Goal: Transaction & Acquisition: Purchase product/service

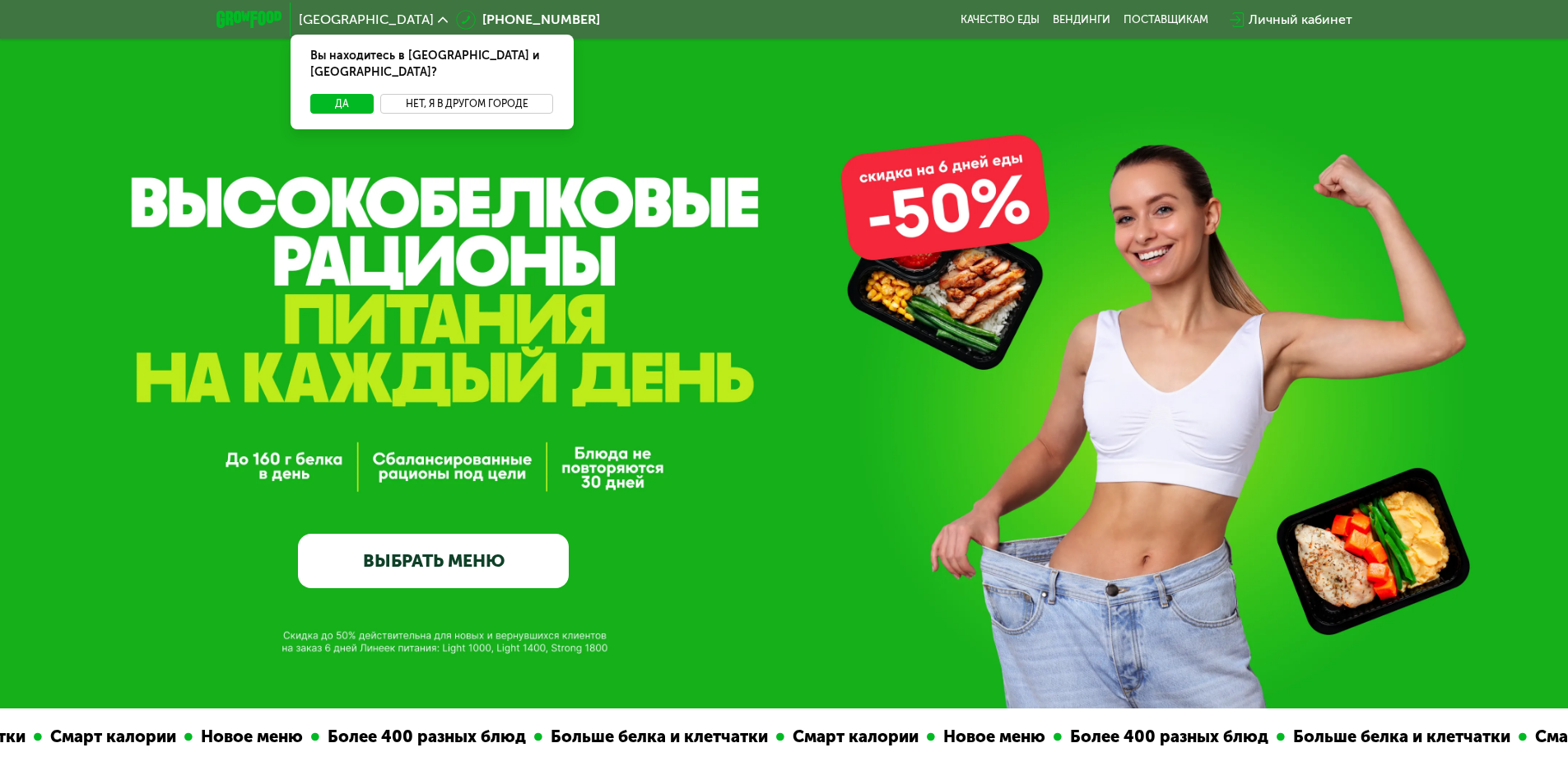
click at [498, 94] on button "Нет, я в другом городе" at bounding box center [467, 103] width 174 height 19
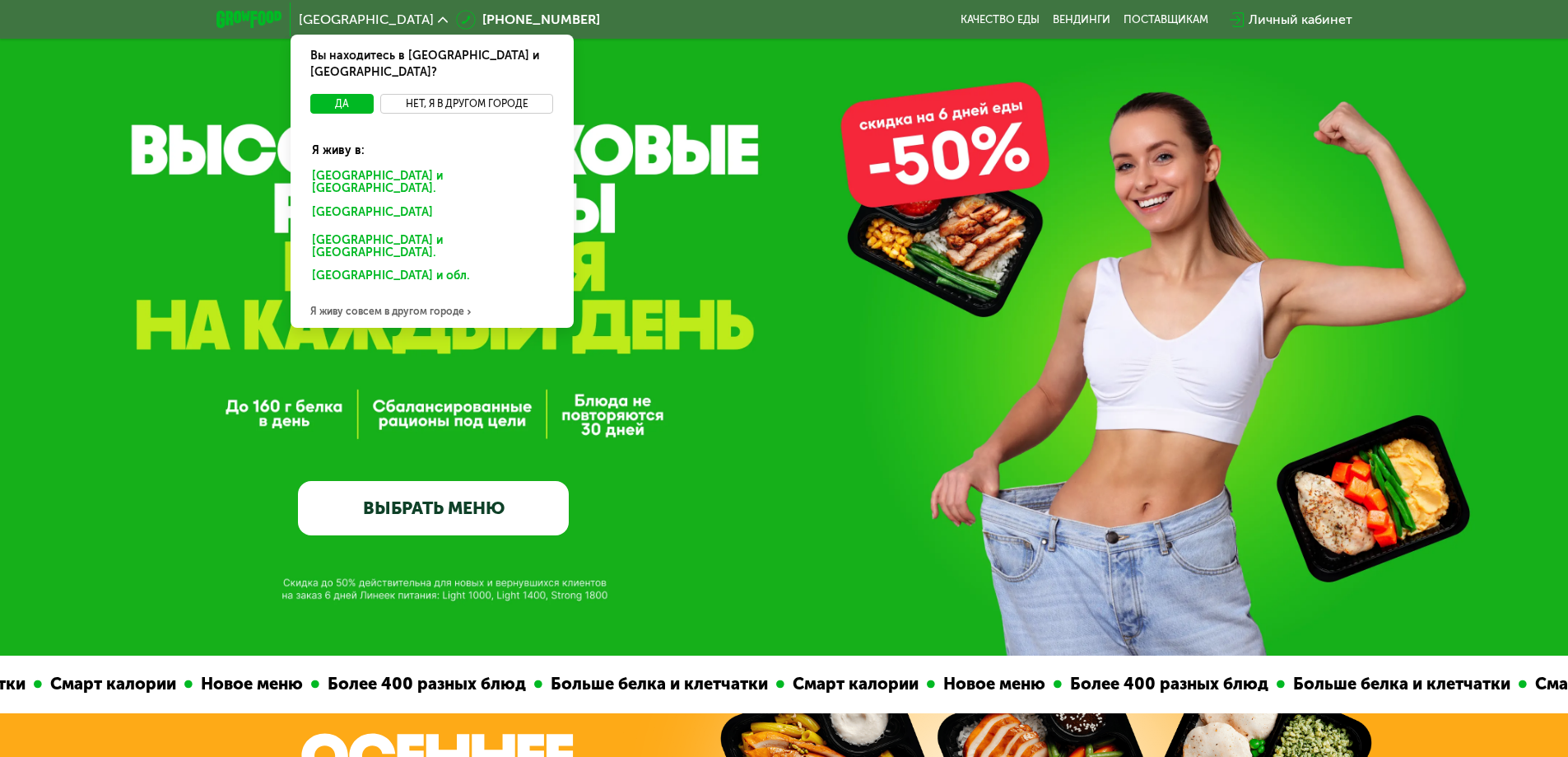
scroll to position [82, 0]
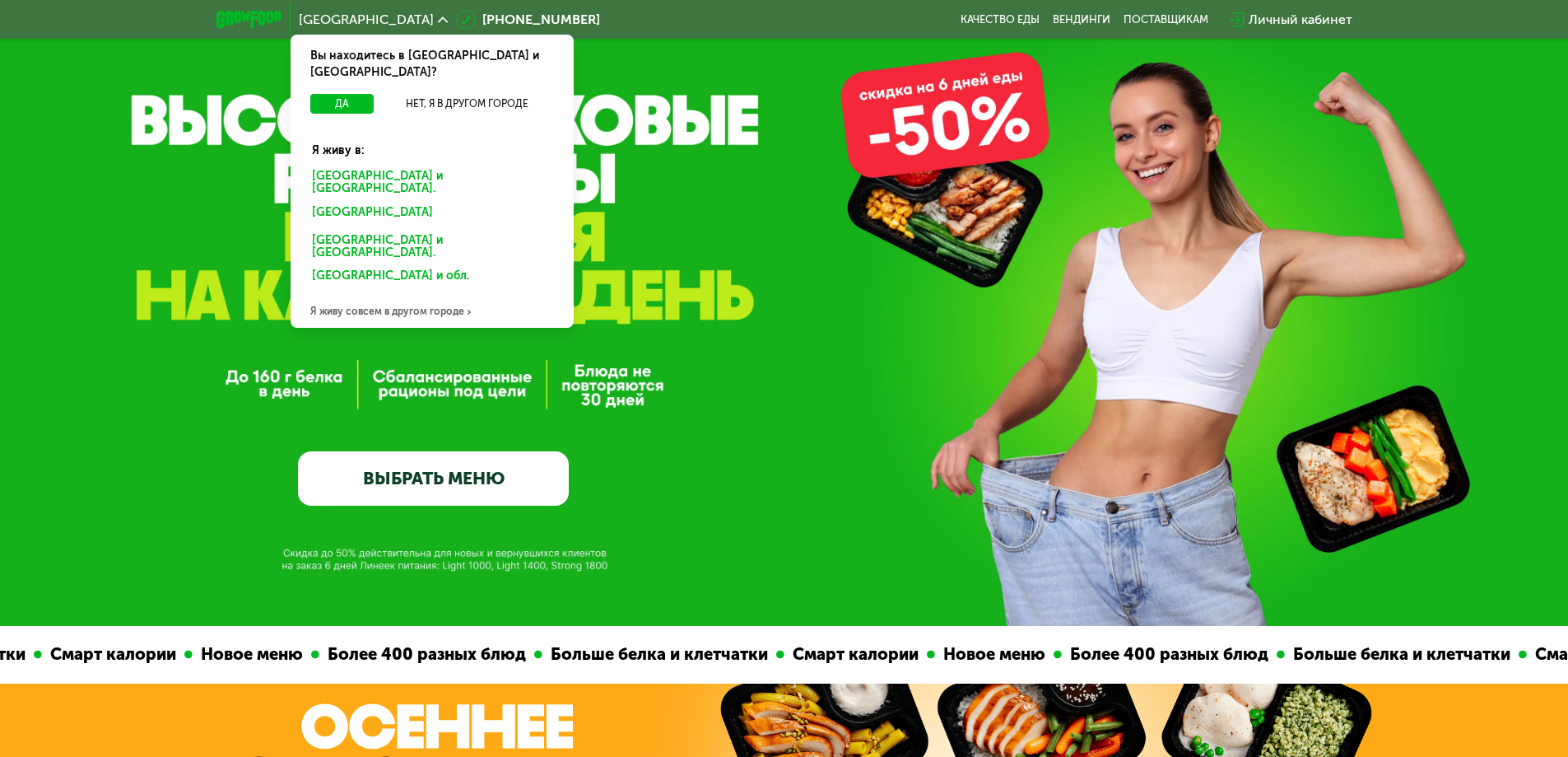
click at [425, 295] on div "Я живу совсем в другом городе" at bounding box center [432, 311] width 283 height 33
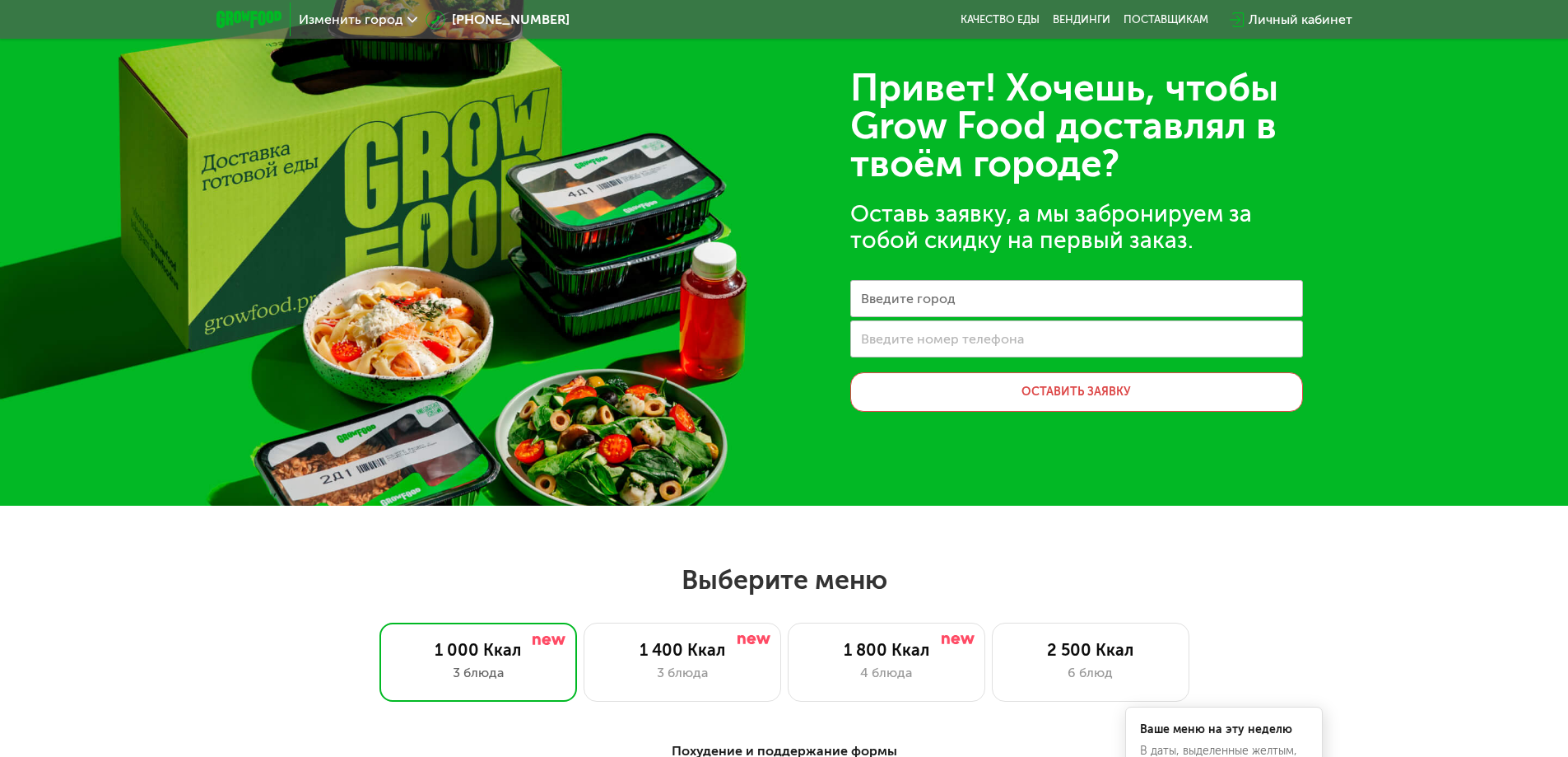
scroll to position [0, 0]
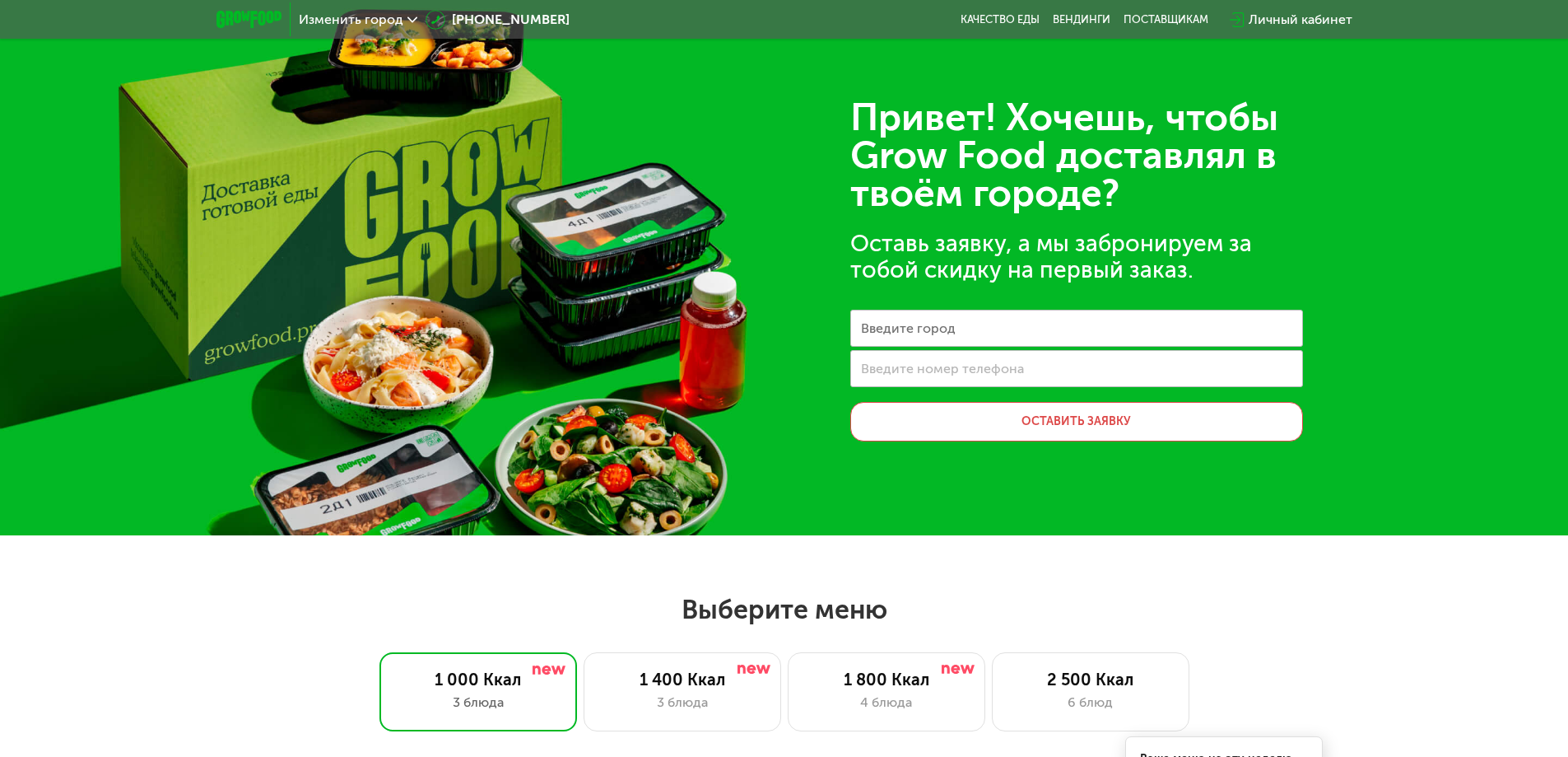
click at [336, 17] on span "Изменить город" at bounding box center [351, 20] width 104 height 13
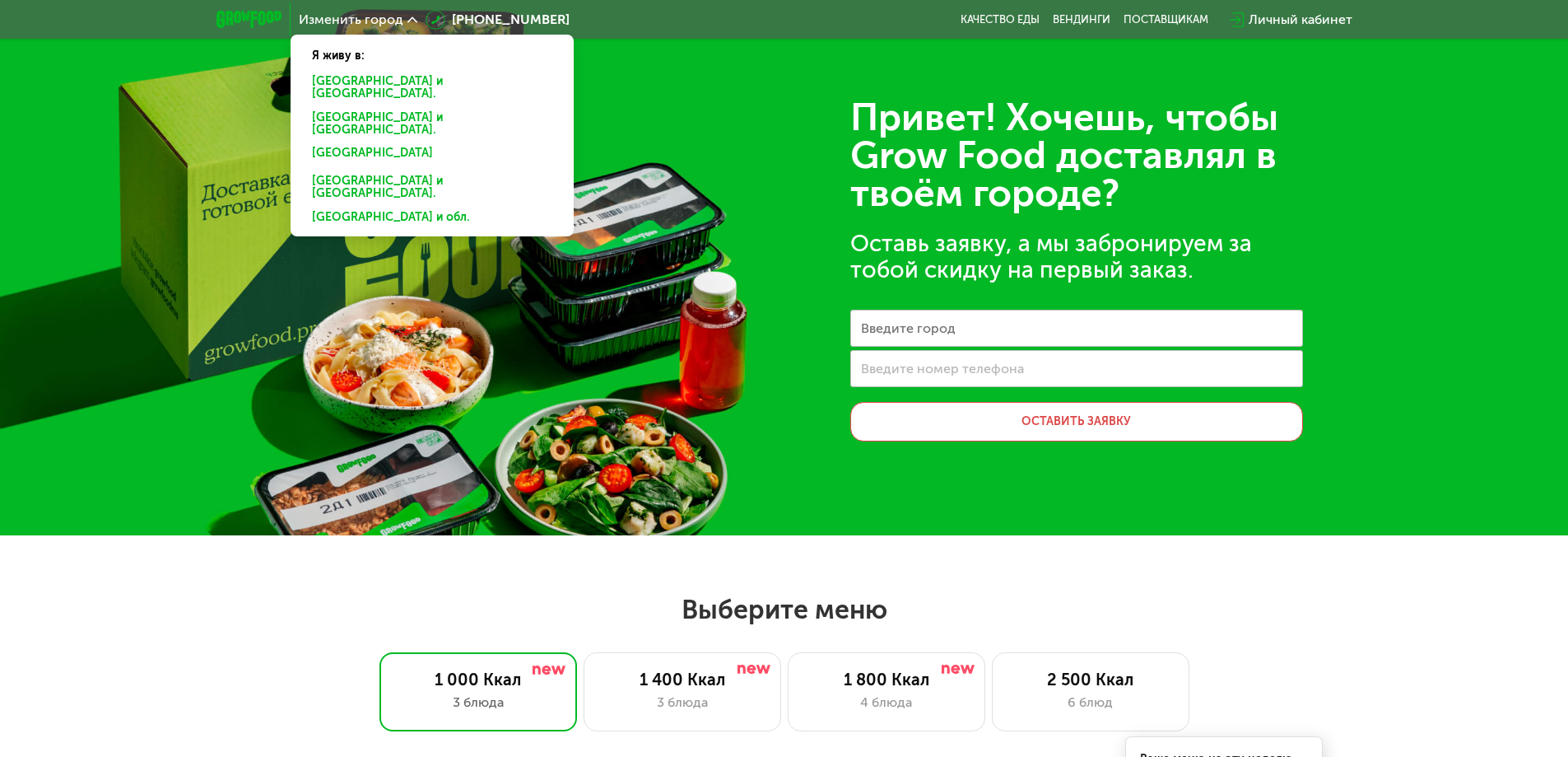
click at [432, 251] on div "Привет! Хочешь, чтобы Grow Food доставлял в твоём городе? Оставь заявку, а мы з…" at bounding box center [784, 267] width 1568 height 535
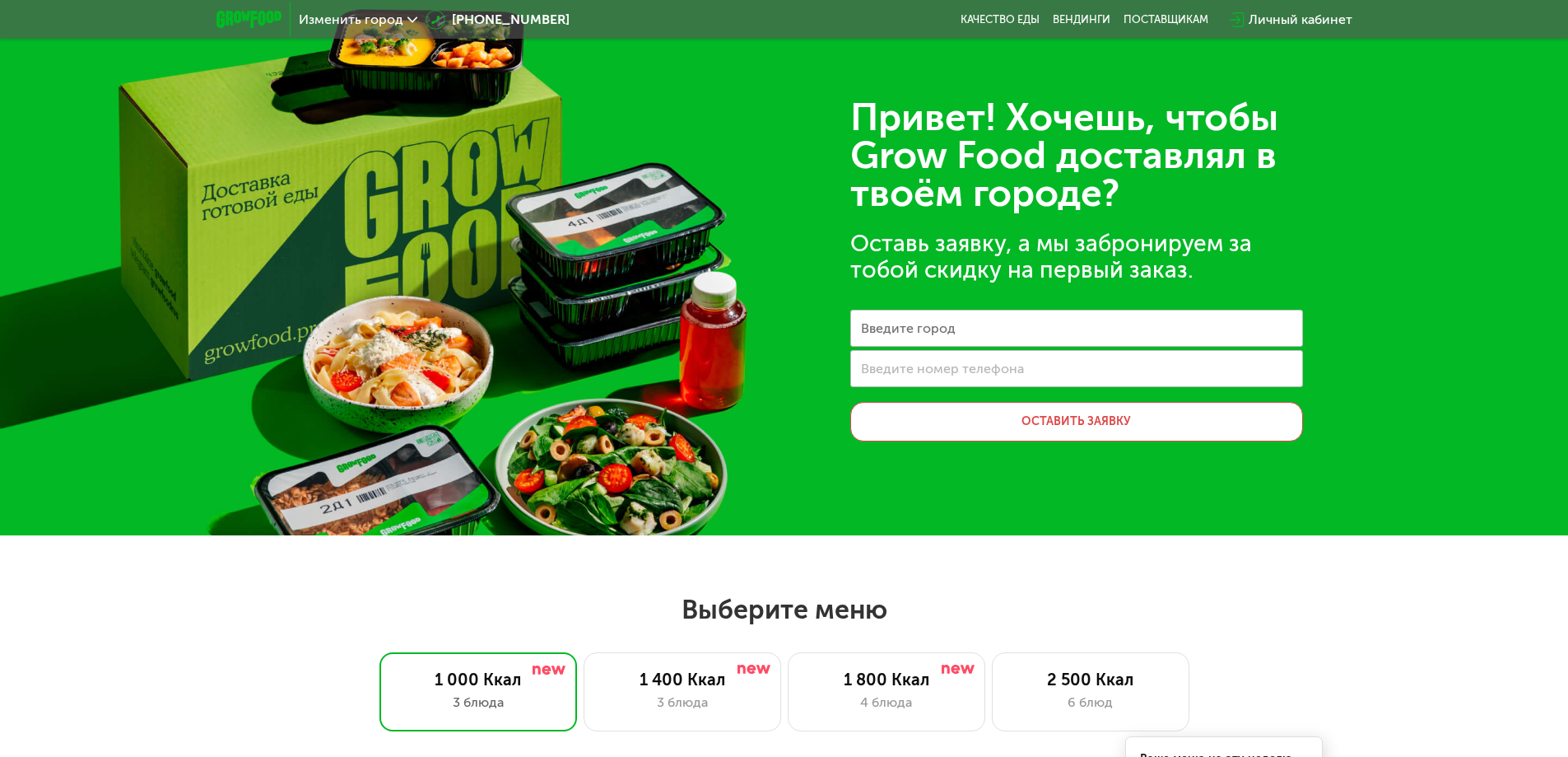
click at [335, 13] on span "Изменить город" at bounding box center [351, 20] width 104 height 13
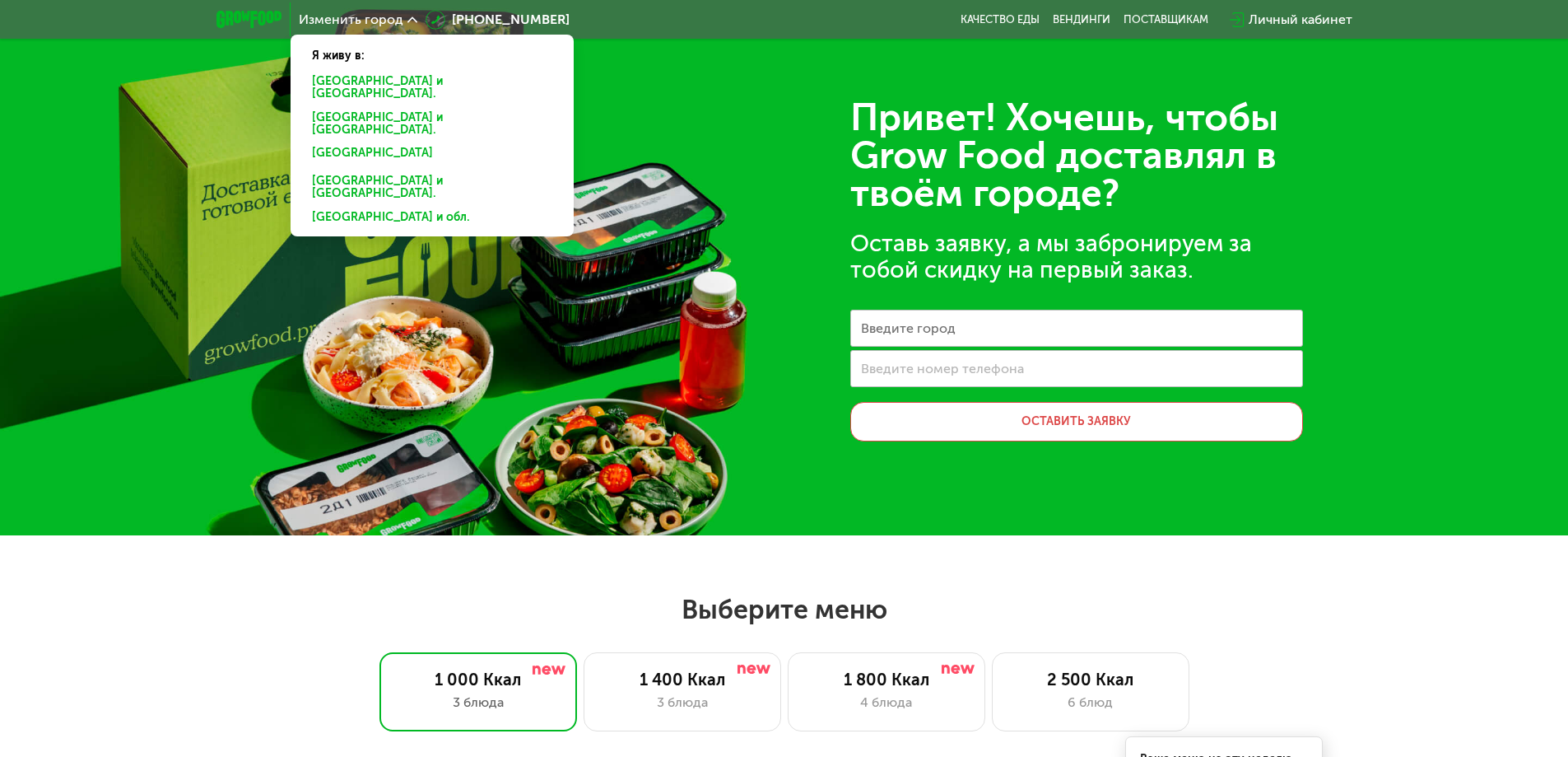
click at [335, 13] on span "Изменить город" at bounding box center [351, 20] width 104 height 13
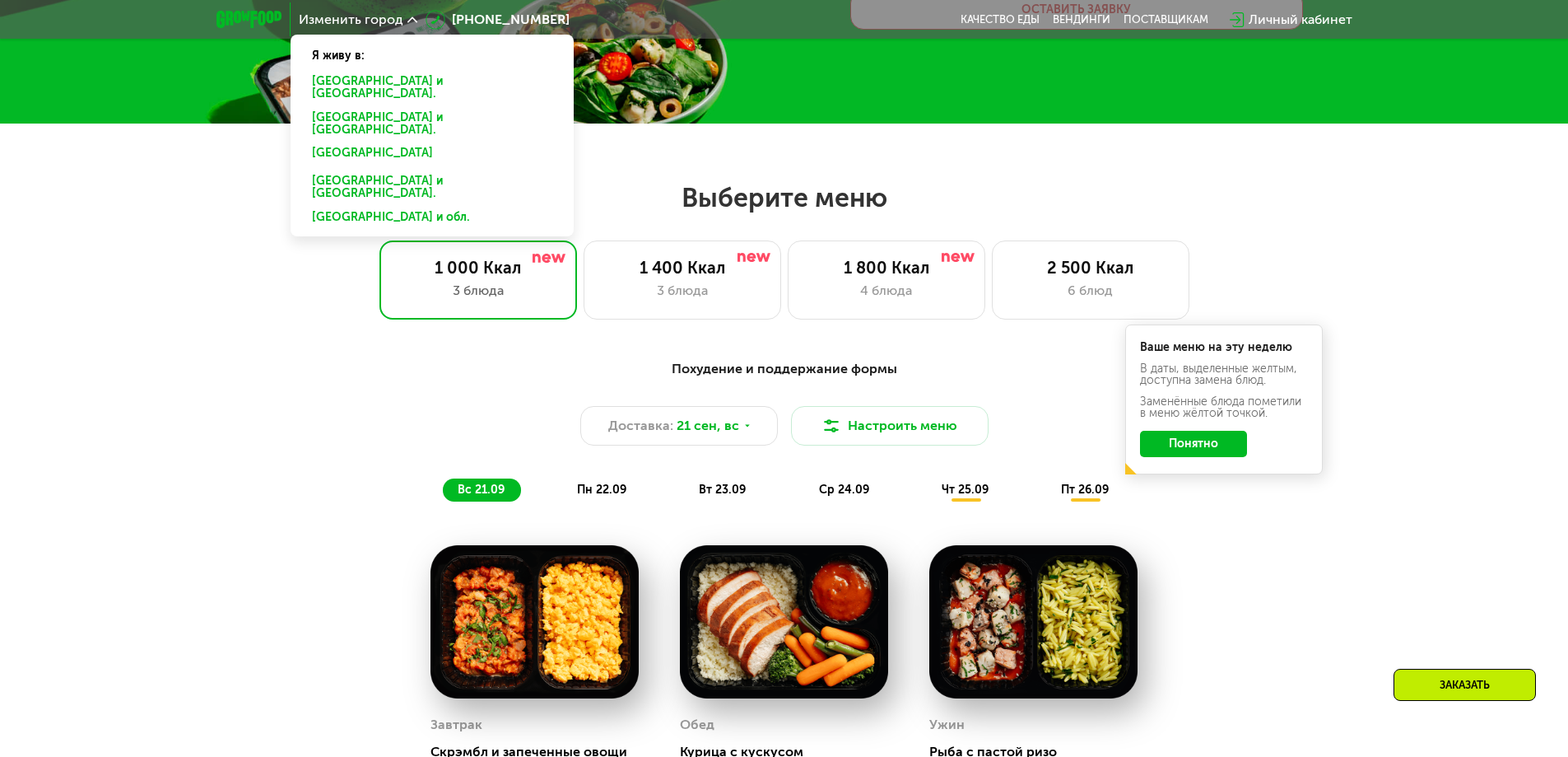
scroll to position [399, 0]
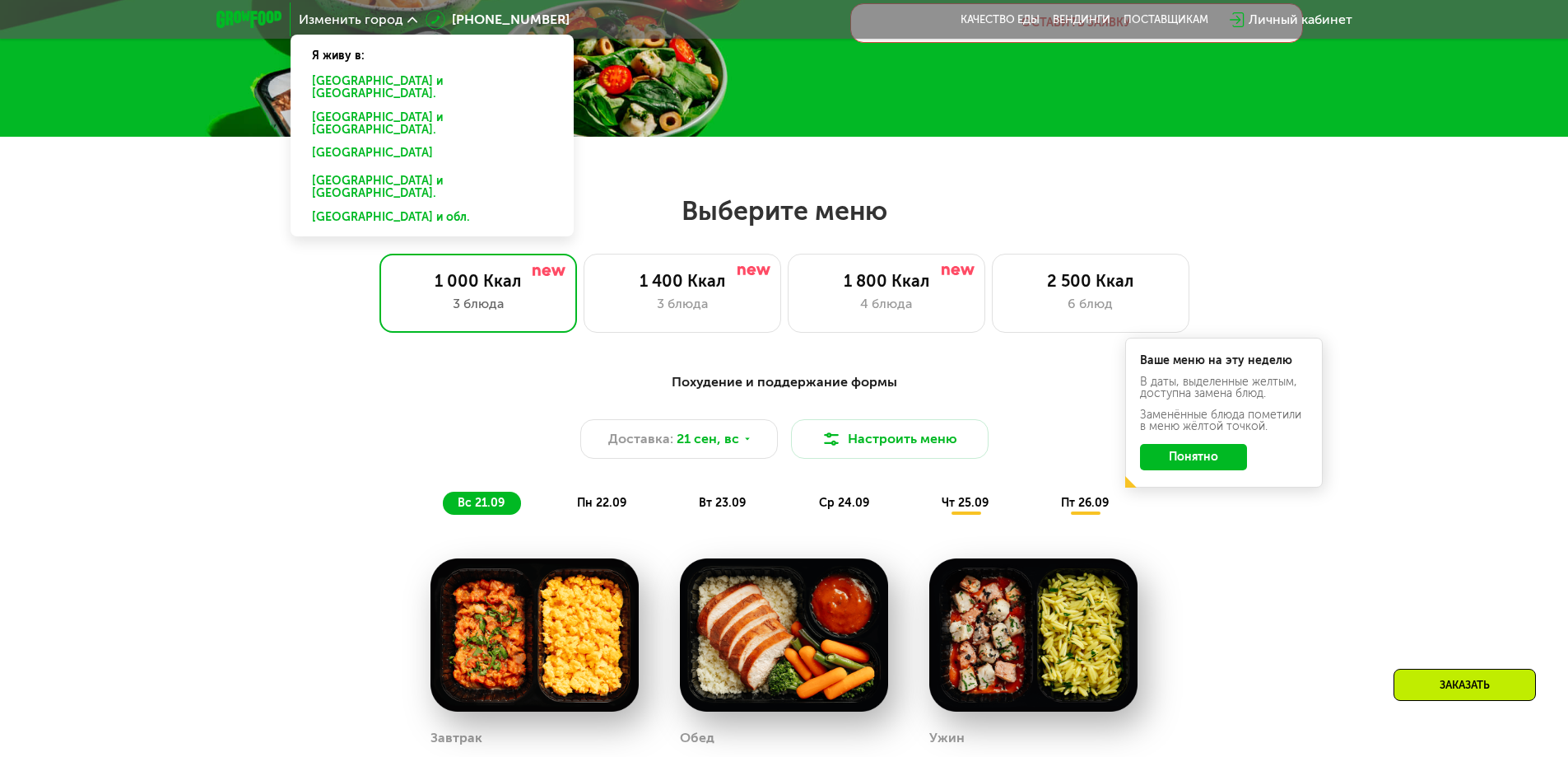
click at [1523, 342] on div "Выберите меню 1 000 Ккал 3 блюда 1 400 Ккал 3 блюда 1 800 Ккал 4 блюда 2 500 Кк…" at bounding box center [784, 640] width 1568 height 892
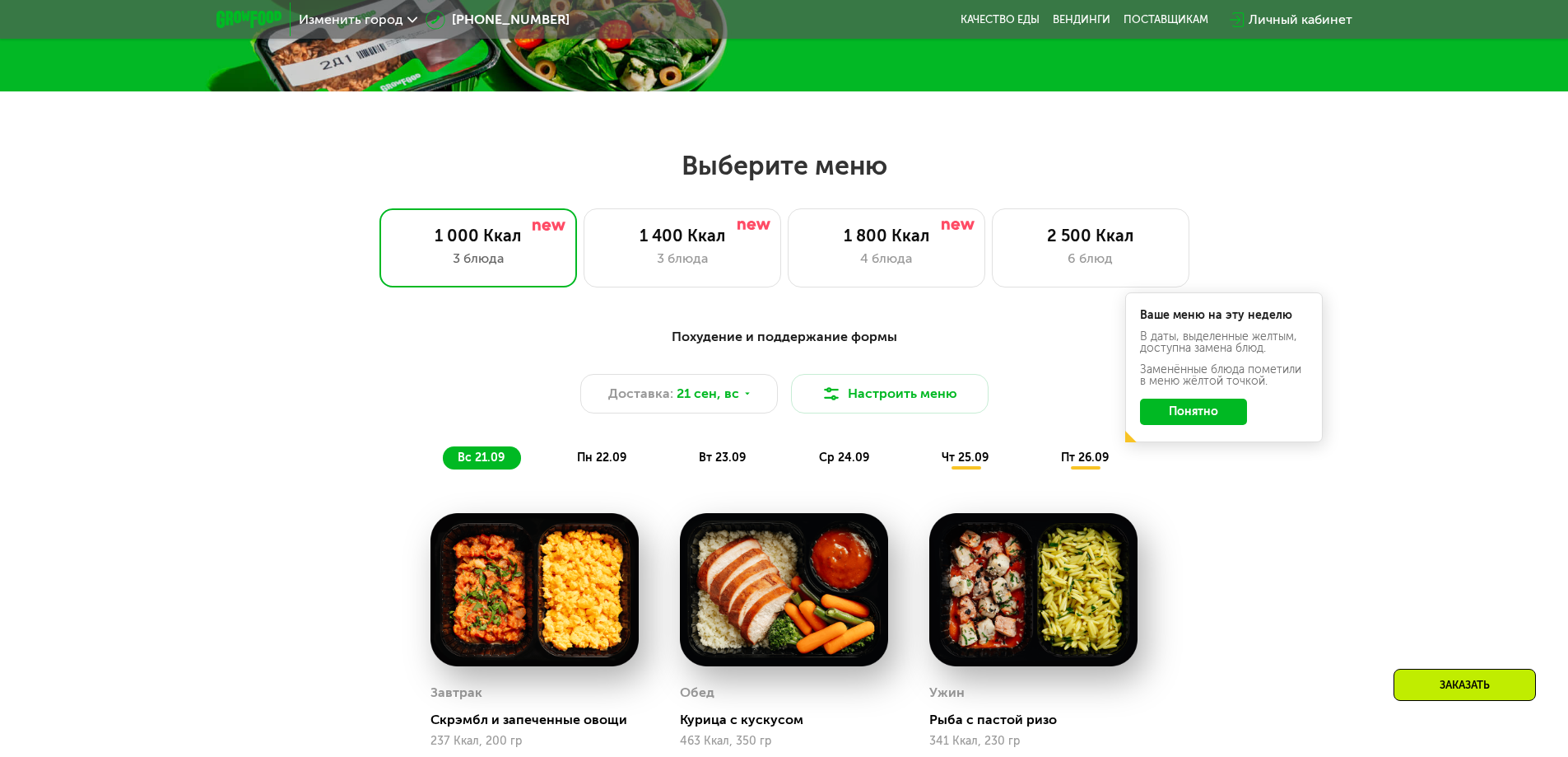
scroll to position [481, 0]
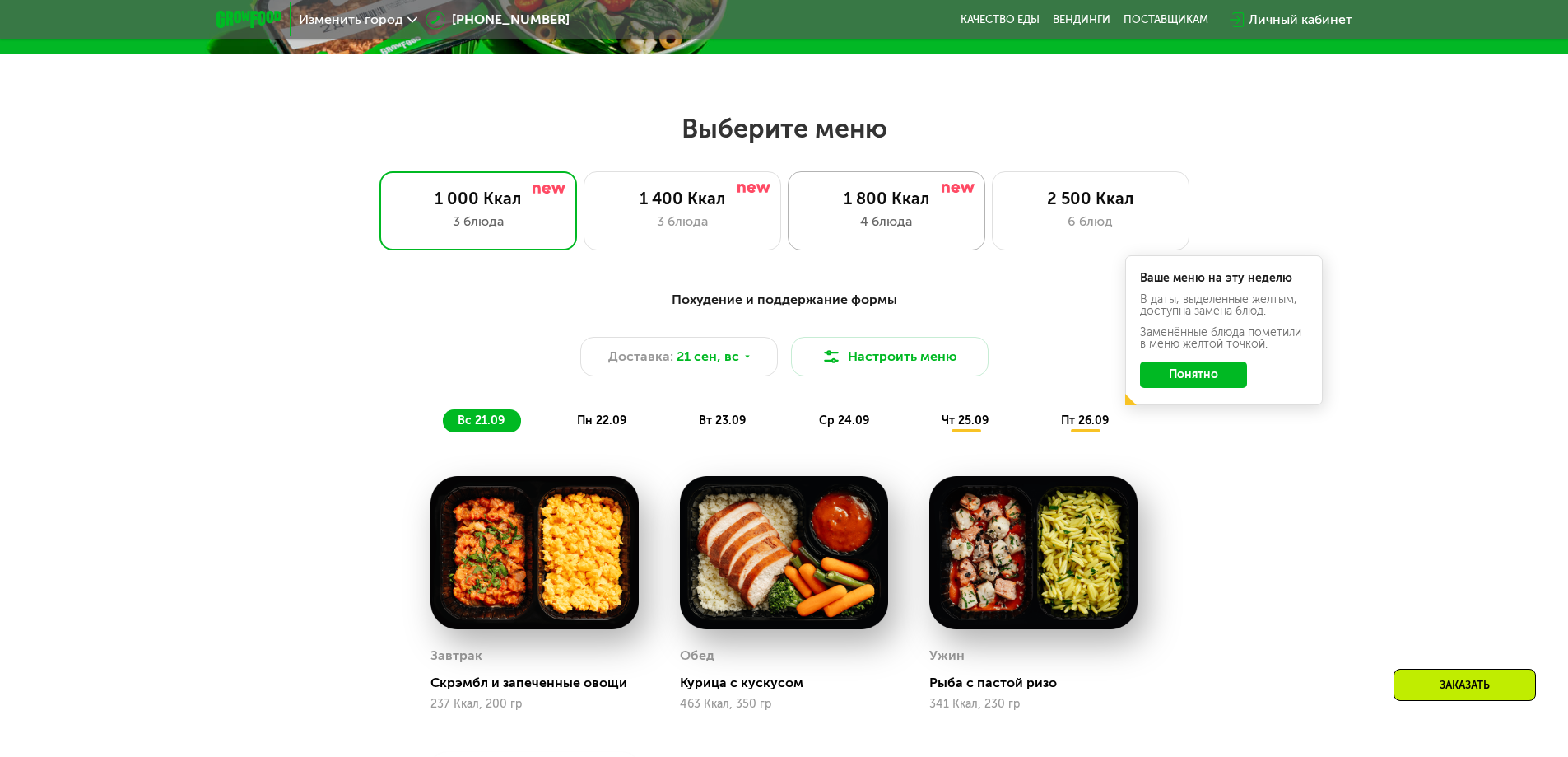
click at [929, 212] on div "4 блюда" at bounding box center [887, 221] width 163 height 19
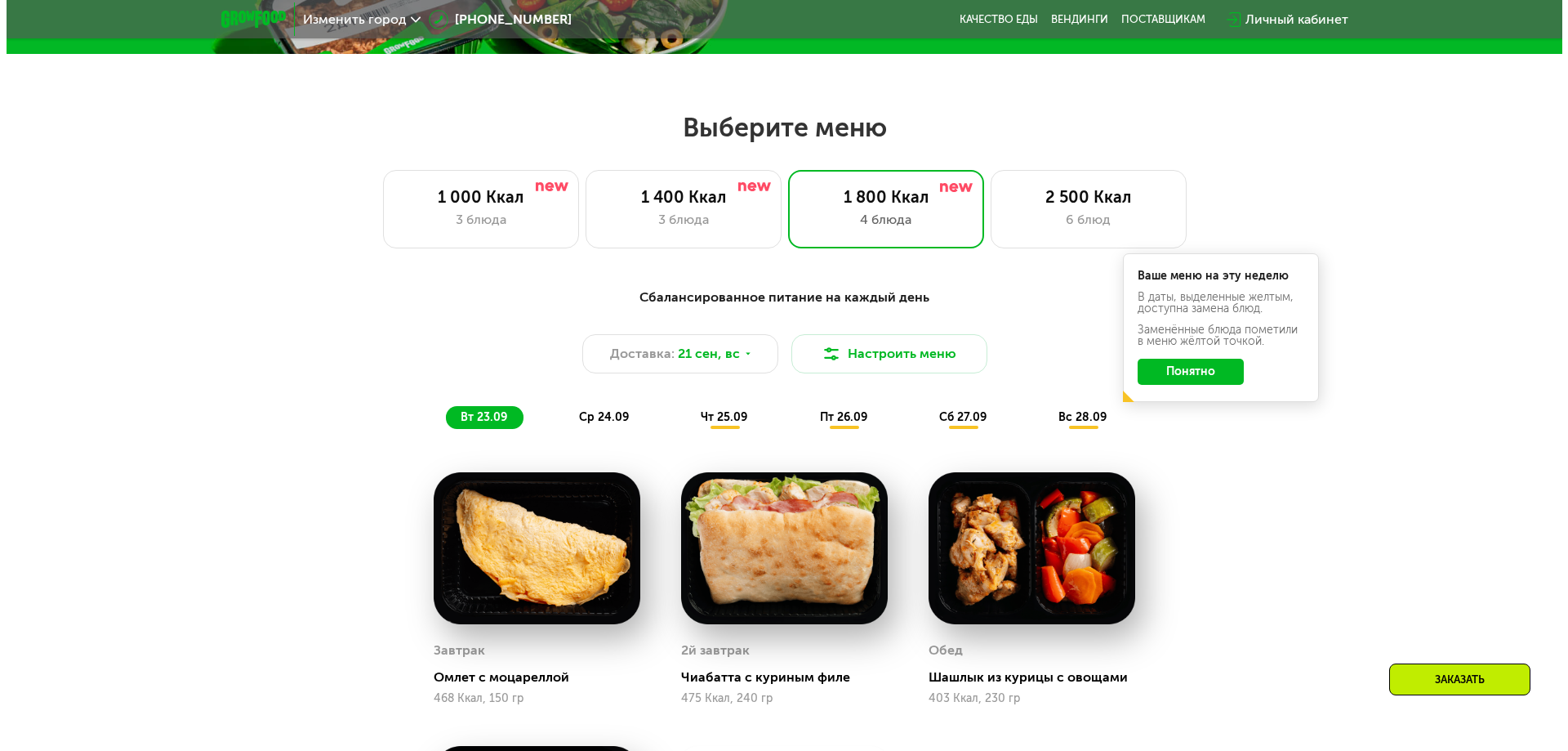
scroll to position [559, 0]
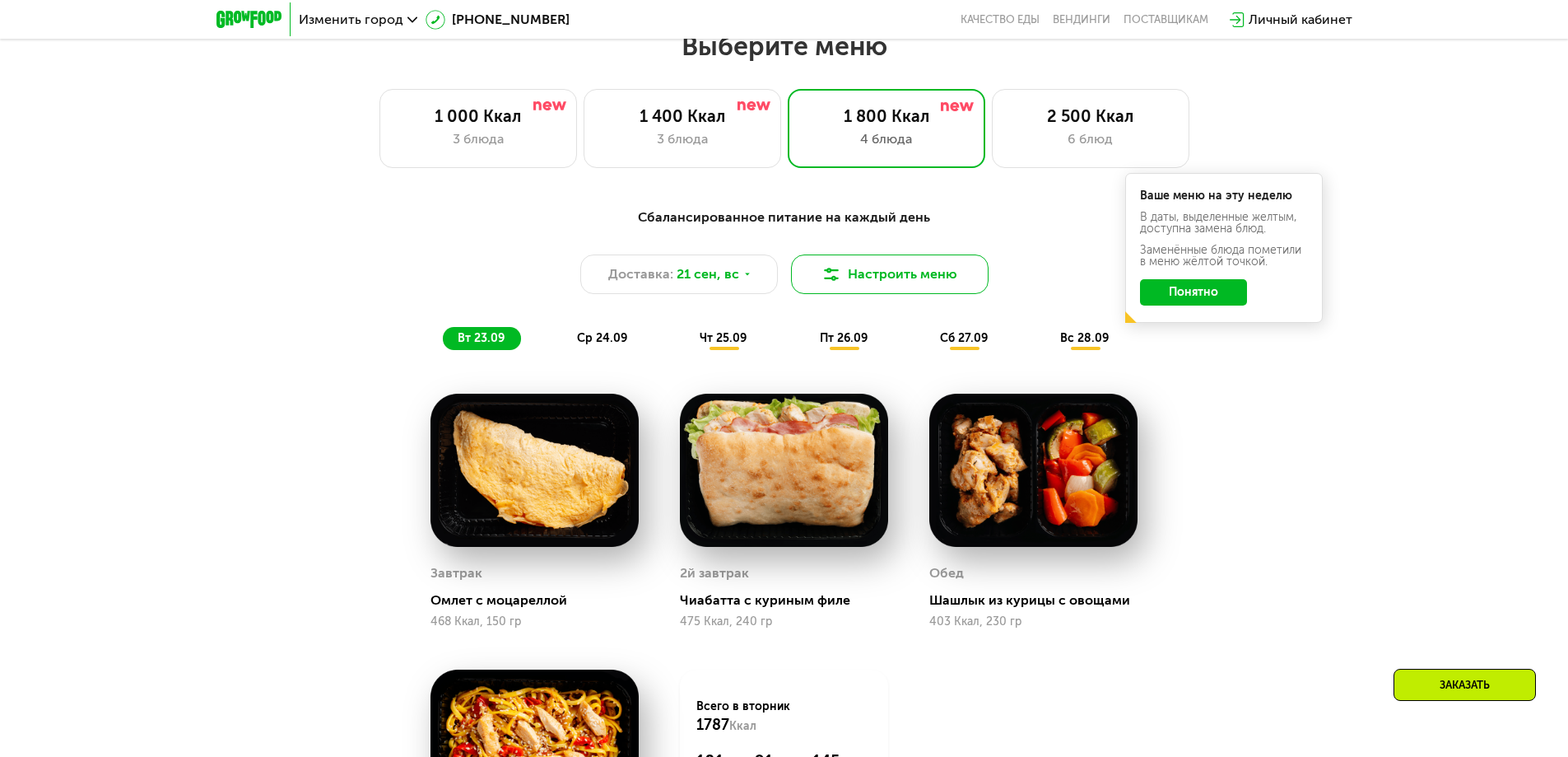
click at [950, 279] on button "Настроить меню" at bounding box center [890, 274] width 198 height 40
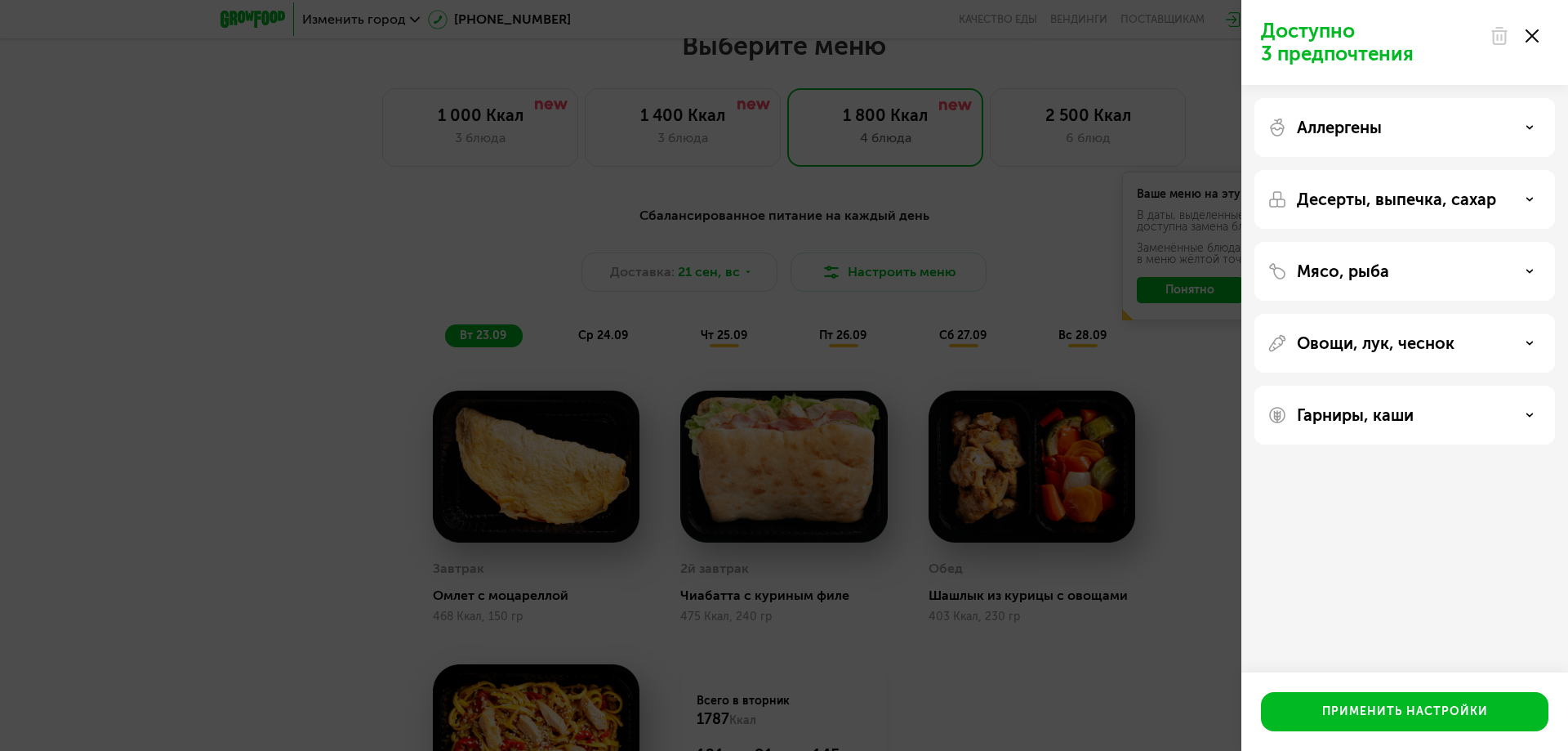
click at [1442, 141] on div "Аллергены" at bounding box center [1405, 127] width 300 height 58
click at [1530, 126] on icon at bounding box center [1530, 128] width 8 height 8
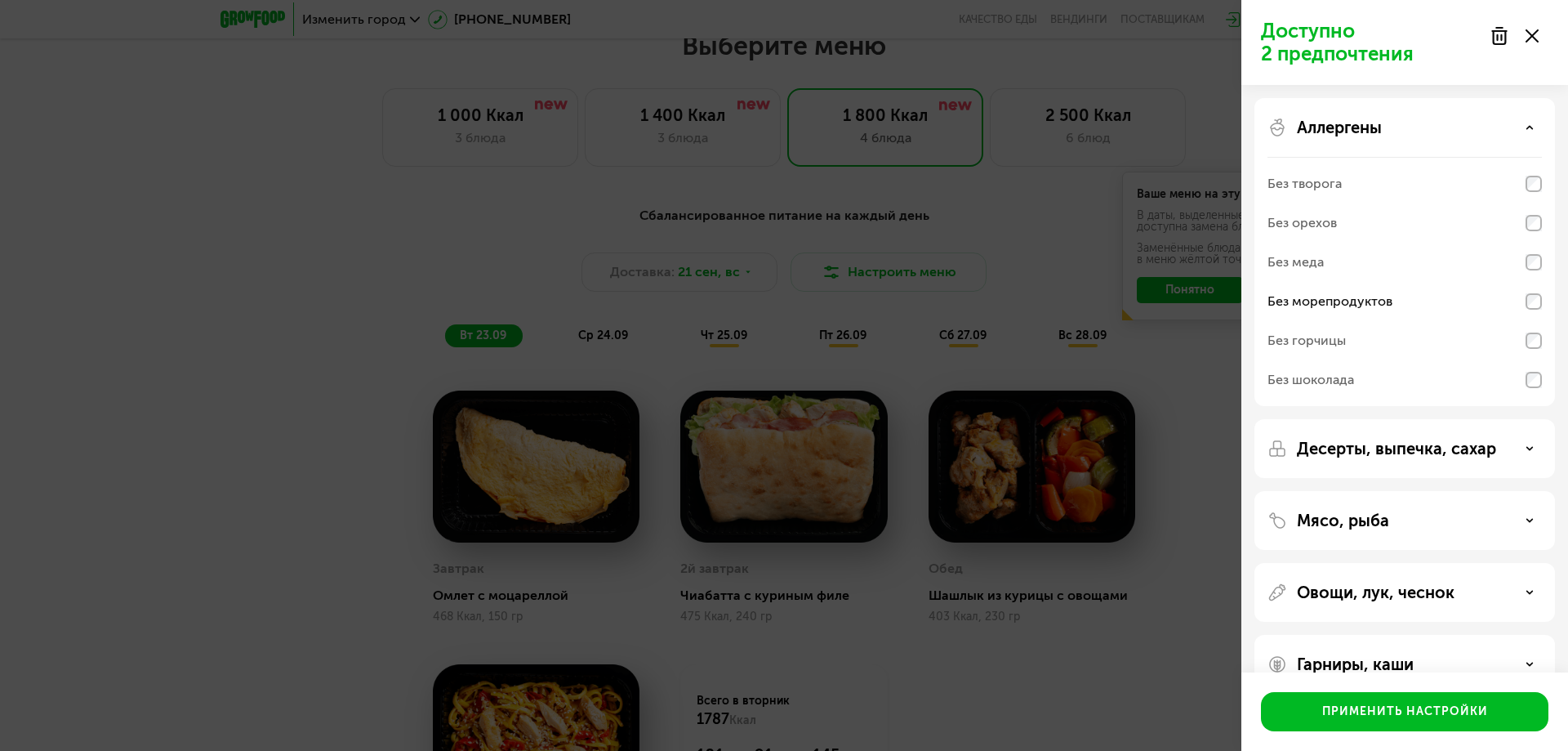
click at [1531, 124] on icon at bounding box center [1530, 128] width 8 height 8
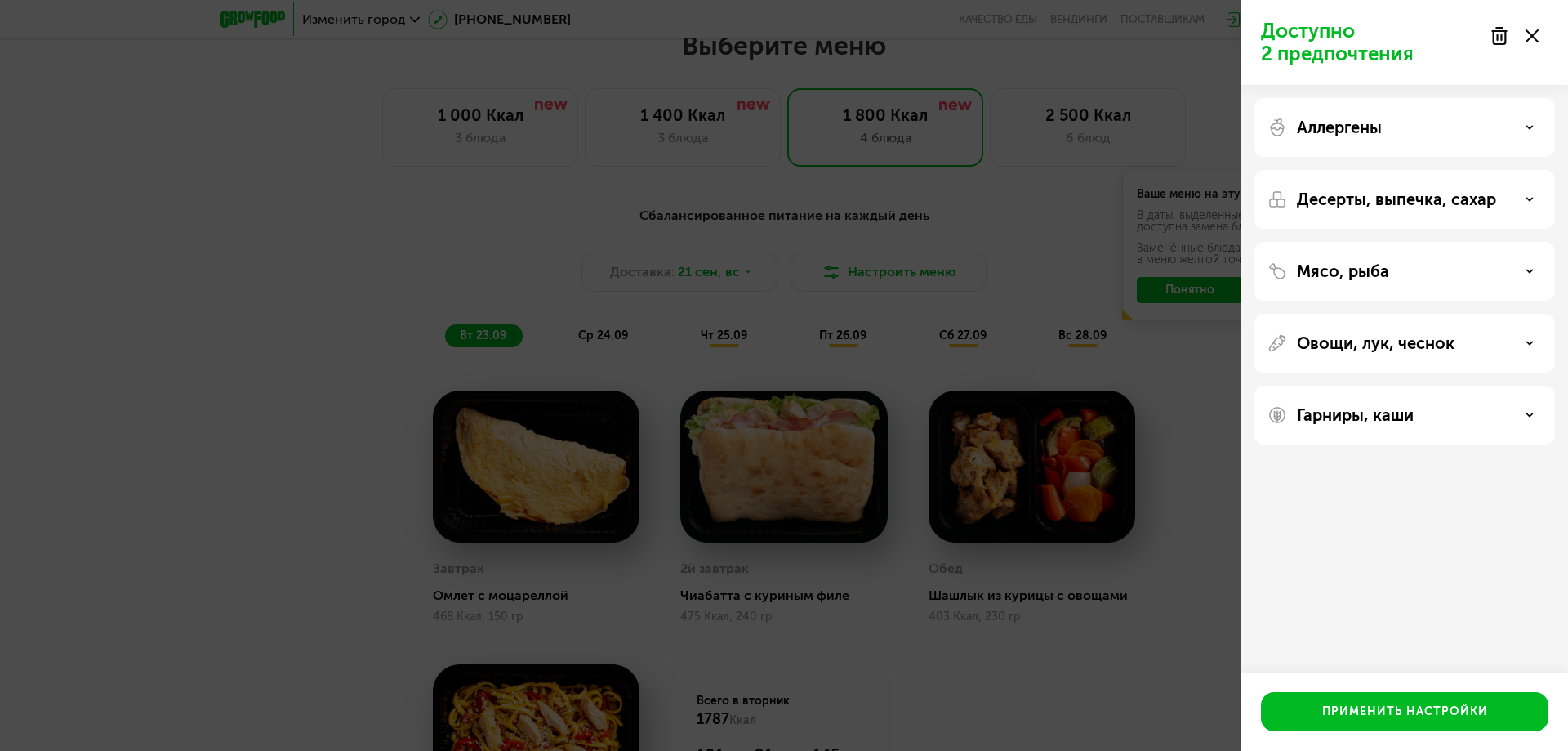
click at [1538, 199] on div "Десерты, выпечка, сахар" at bounding box center [1405, 199] width 274 height 19
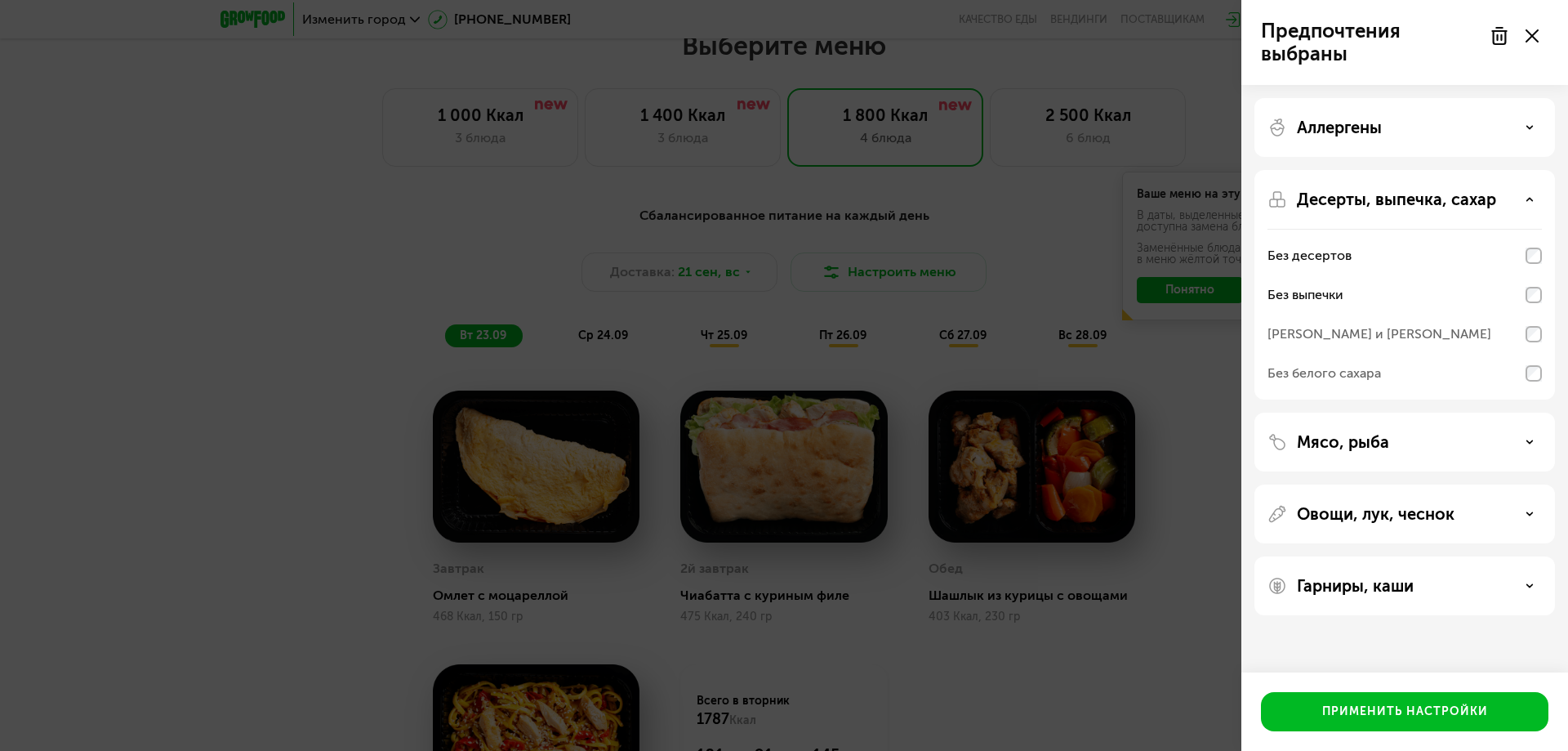
click at [1525, 202] on icon at bounding box center [1530, 199] width 8 height 8
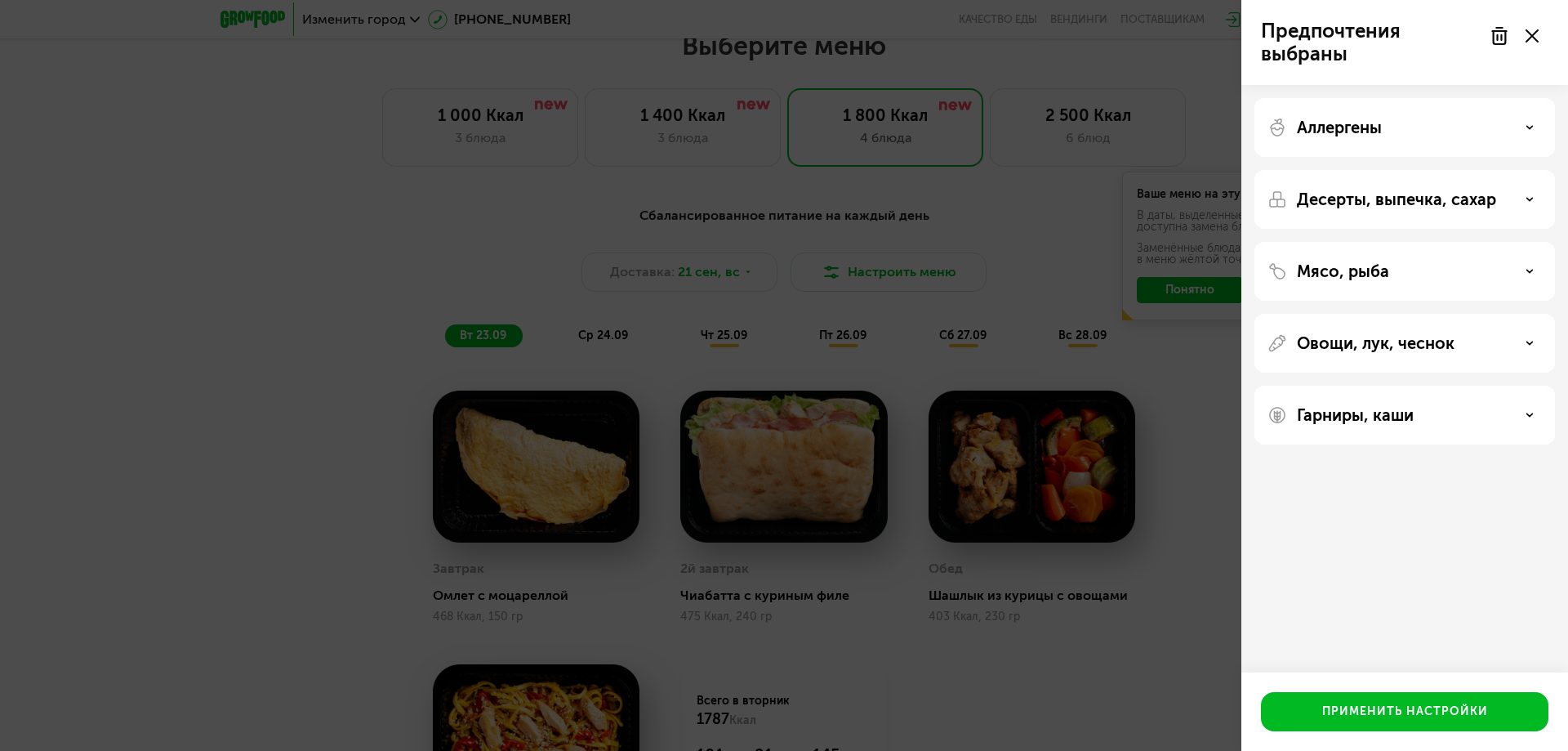
click at [1424, 262] on div "Мясо, рыба" at bounding box center [1405, 270] width 274 height 19
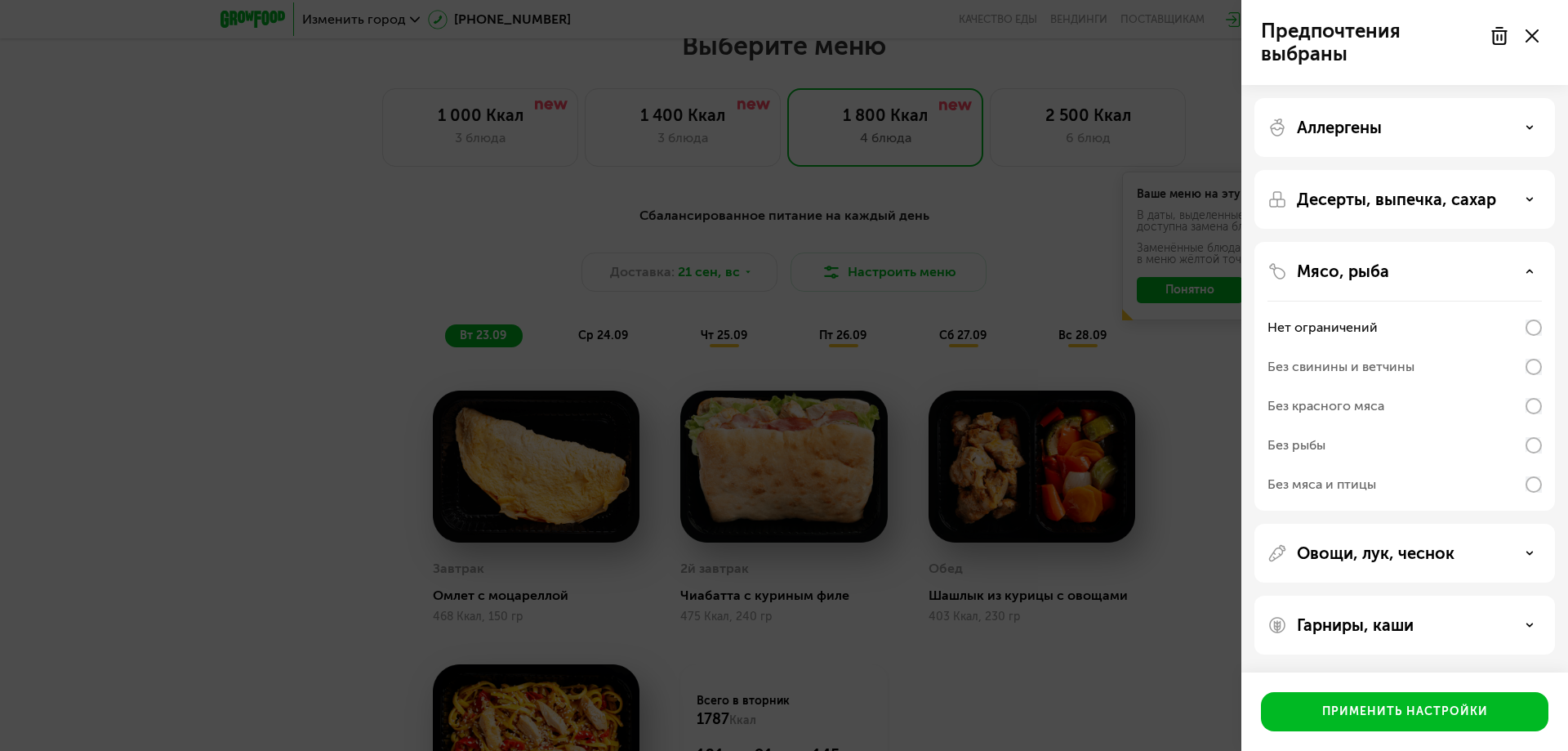
click at [1377, 366] on div "Без свинины и ветчины" at bounding box center [1341, 366] width 147 height 19
click at [1319, 406] on div "Без красного мяса" at bounding box center [1326, 406] width 117 height 19
click at [1470, 199] on p "Десерты, выпечка, сахар" at bounding box center [1396, 199] width 199 height 19
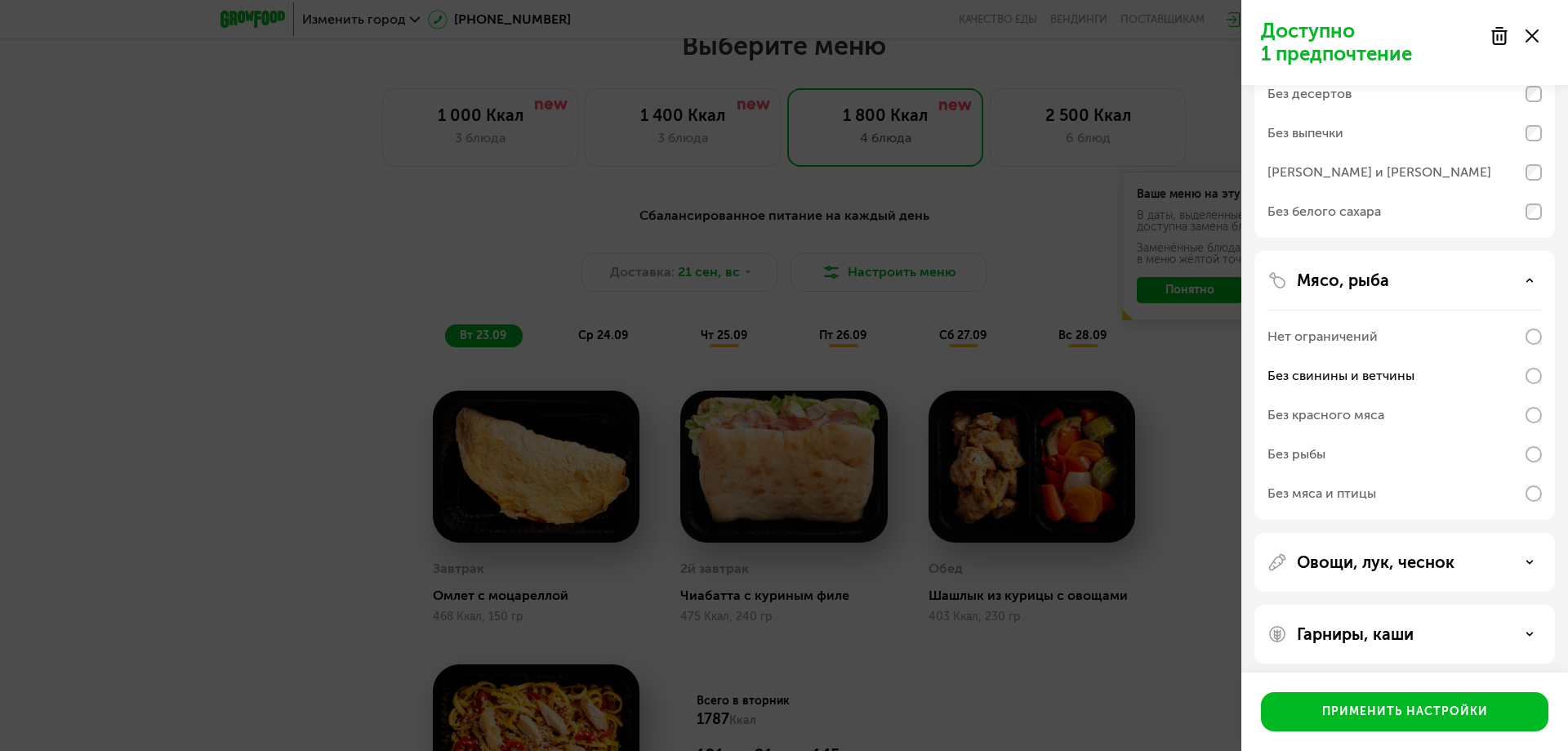
scroll to position [169, 0]
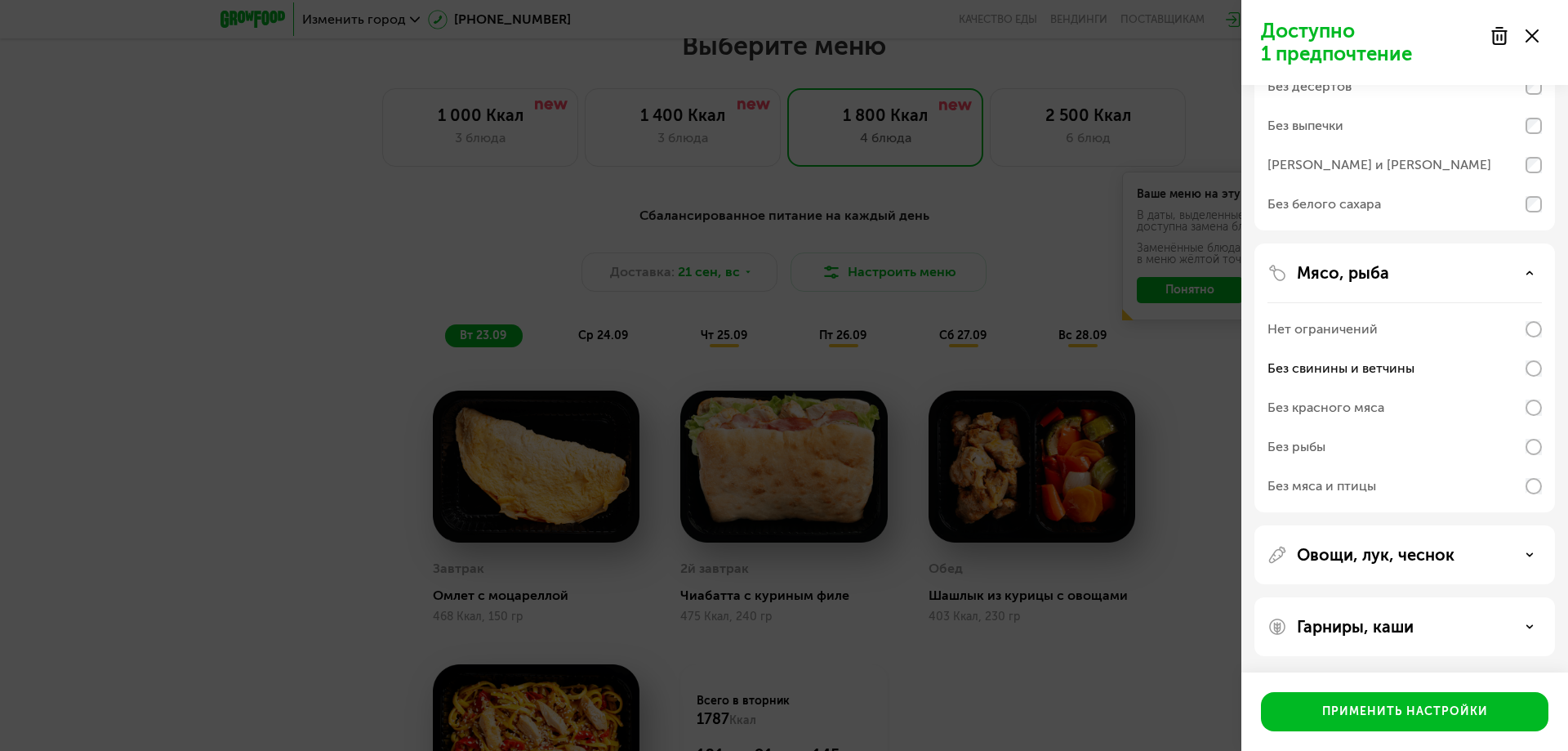
click at [1463, 558] on div "Овощи, лук, чеснок" at bounding box center [1405, 554] width 274 height 19
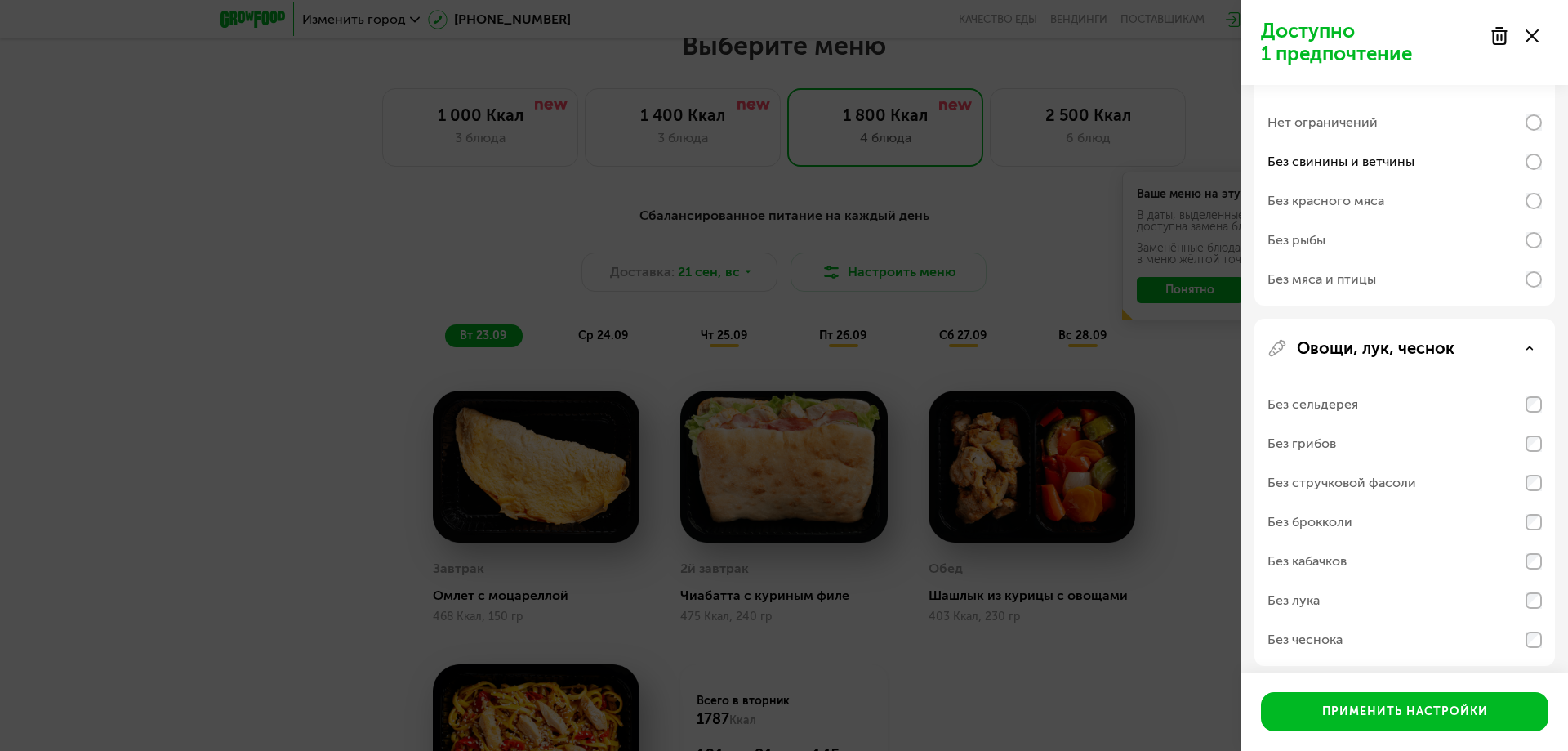
scroll to position [457, 0]
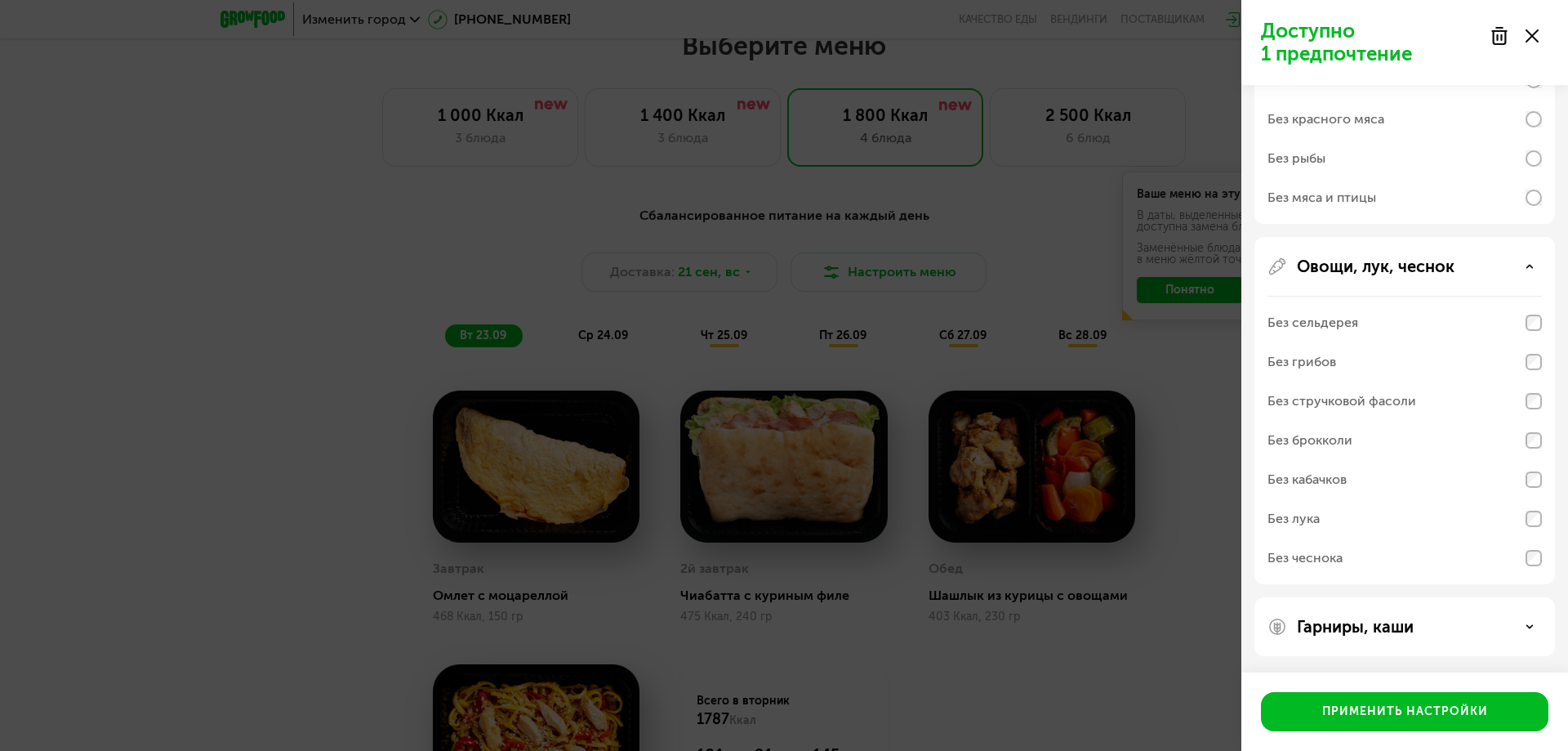
drag, startPoint x: 1442, startPoint y: 617, endPoint x: 1446, endPoint y: 606, distance: 11.7
click at [1442, 614] on div "Гарниры, каши" at bounding box center [1405, 627] width 300 height 58
click at [1534, 626] on div "Гарниры, каши" at bounding box center [1405, 626] width 274 height 19
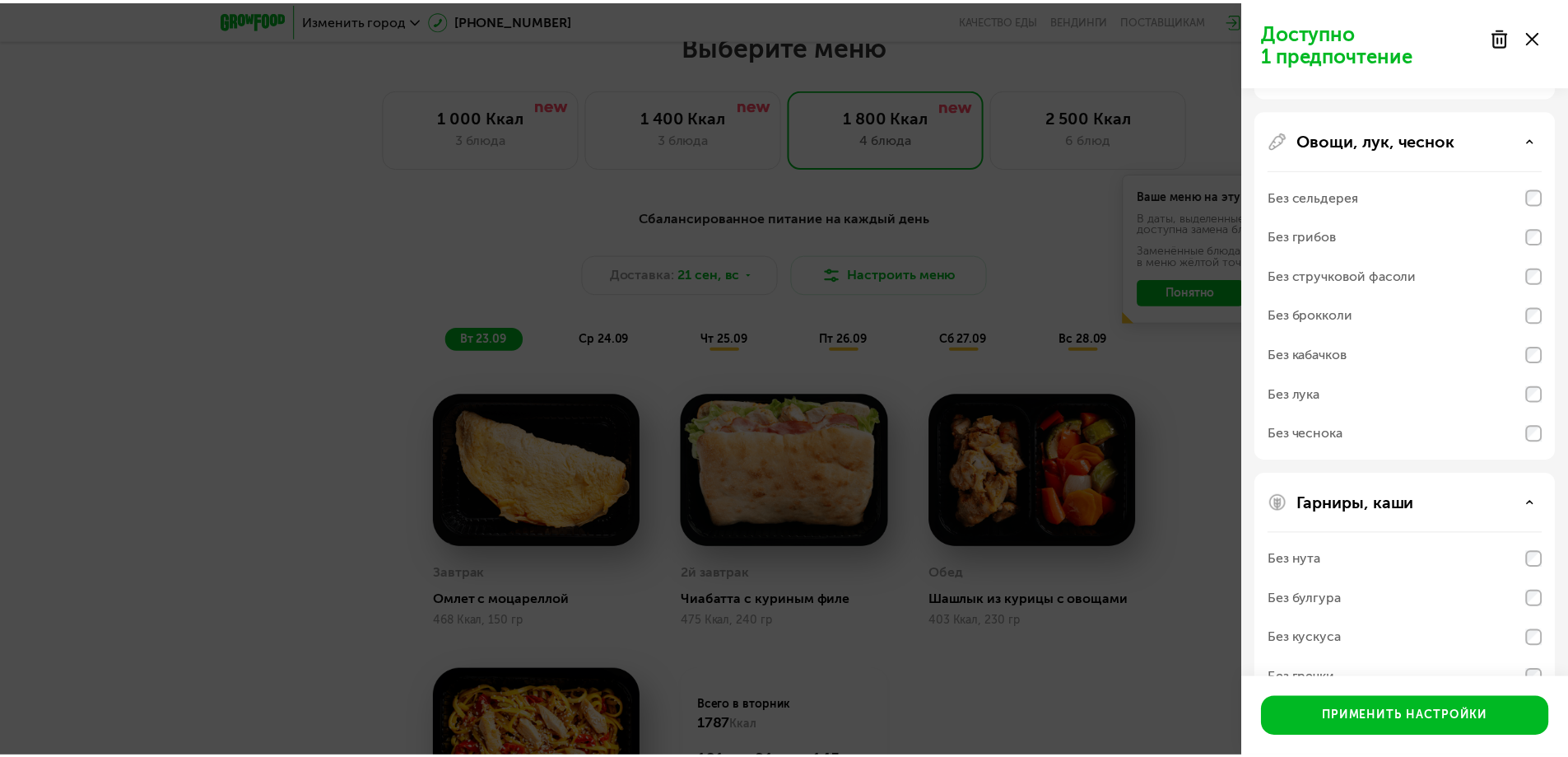
scroll to position [673, 0]
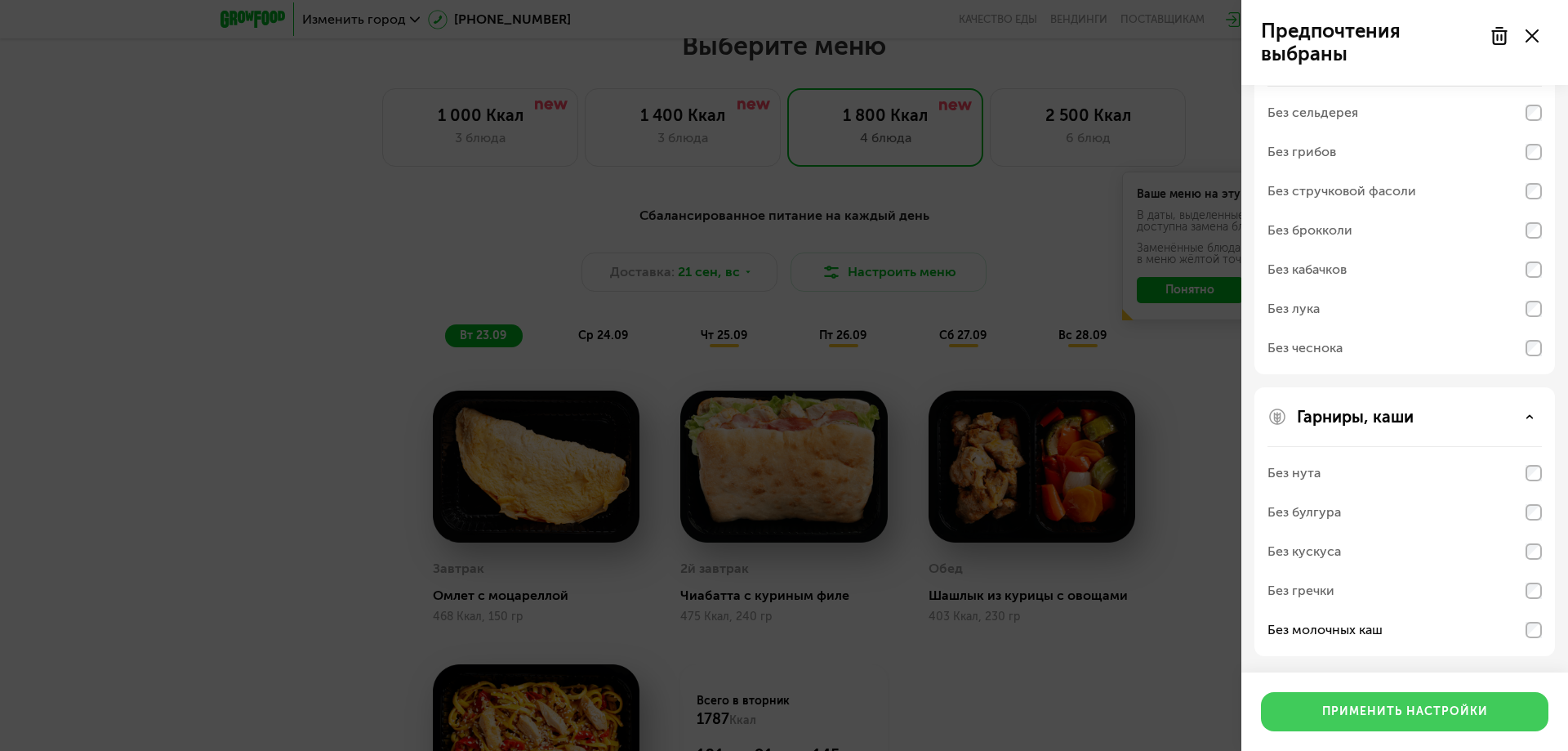
click at [1430, 700] on button "Применить настройки" at bounding box center [1405, 711] width 288 height 39
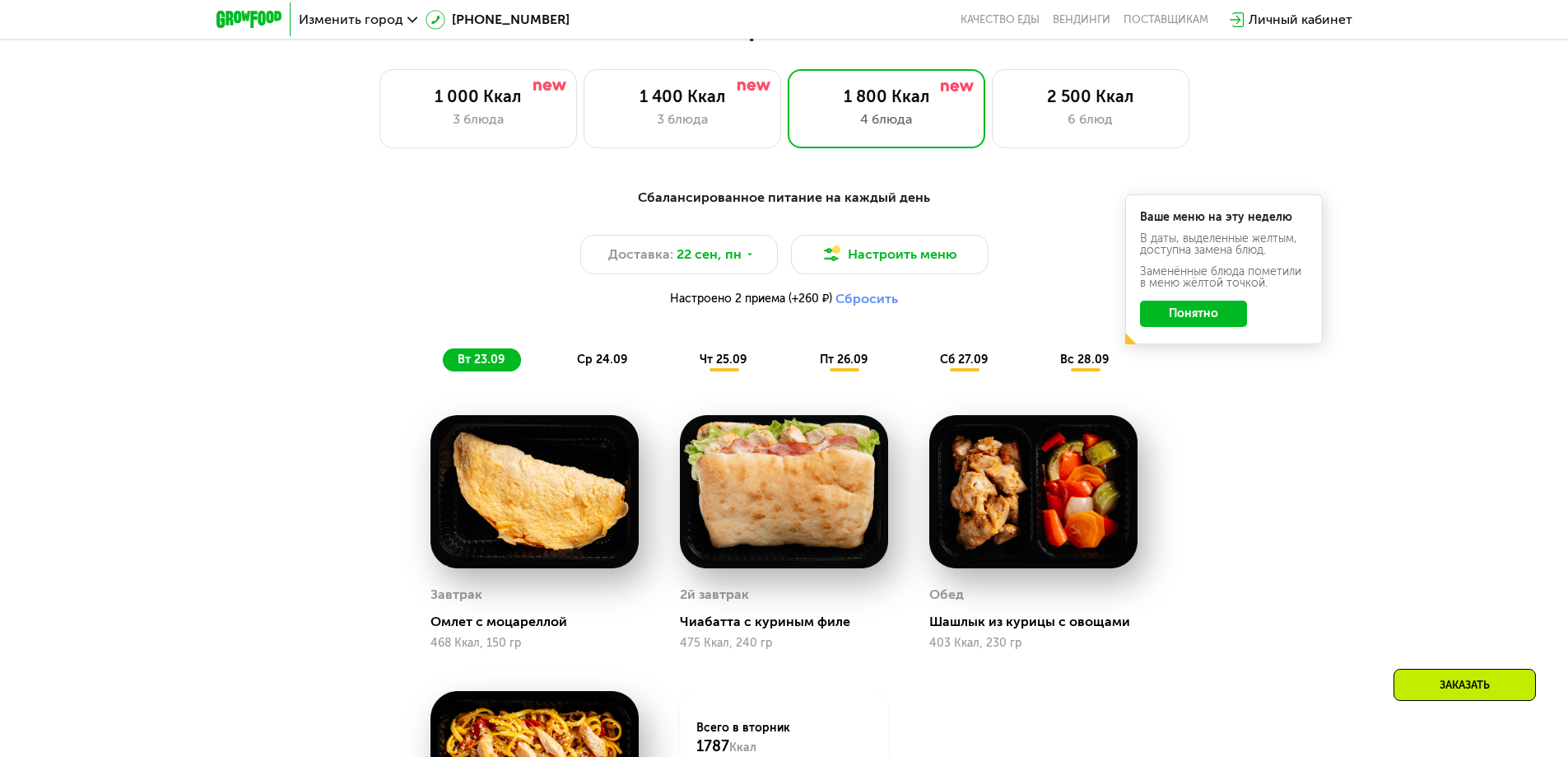
scroll to position [564, 0]
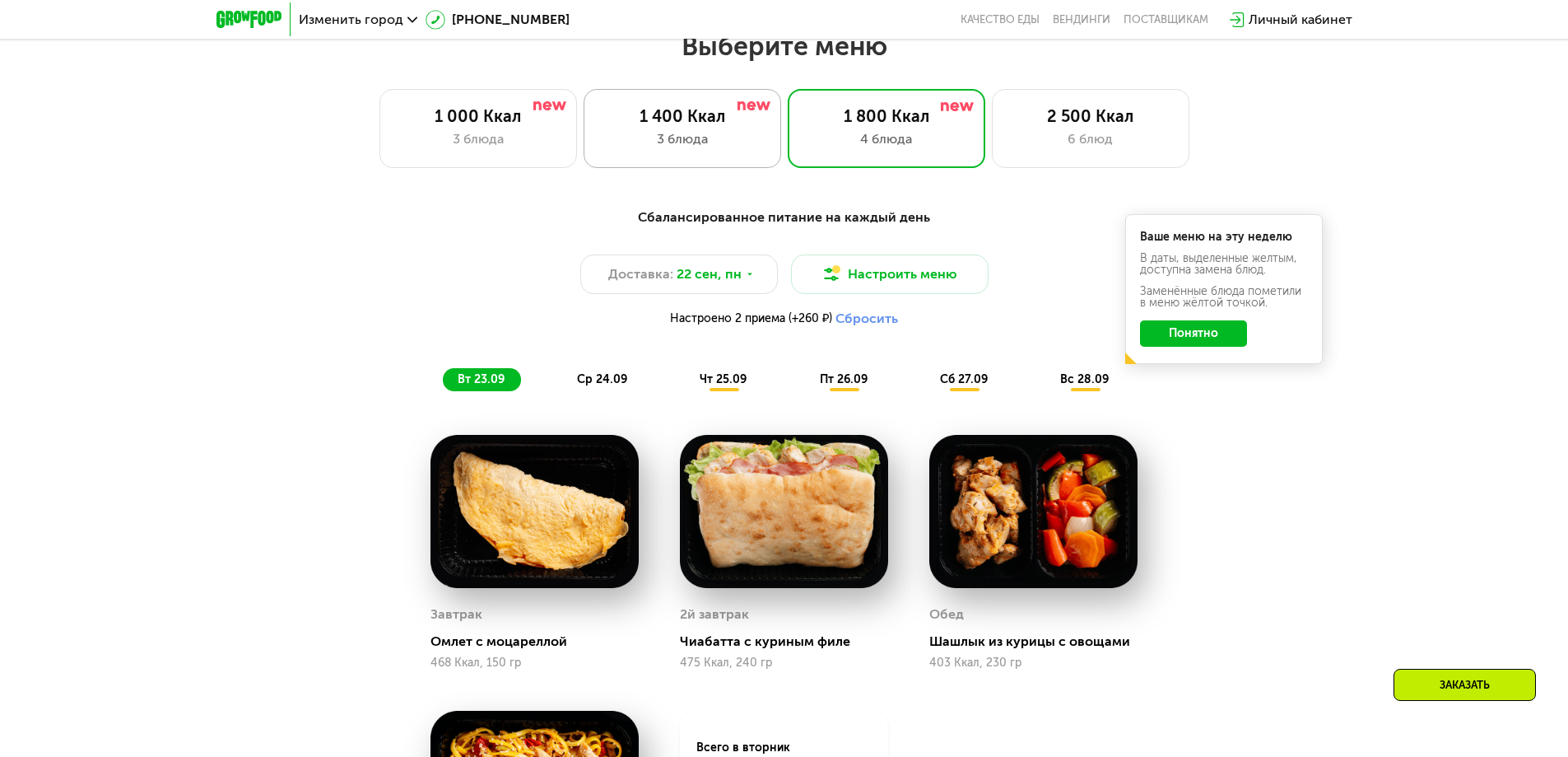
click at [722, 118] on div "1 400 Ккал" at bounding box center [683, 115] width 163 height 19
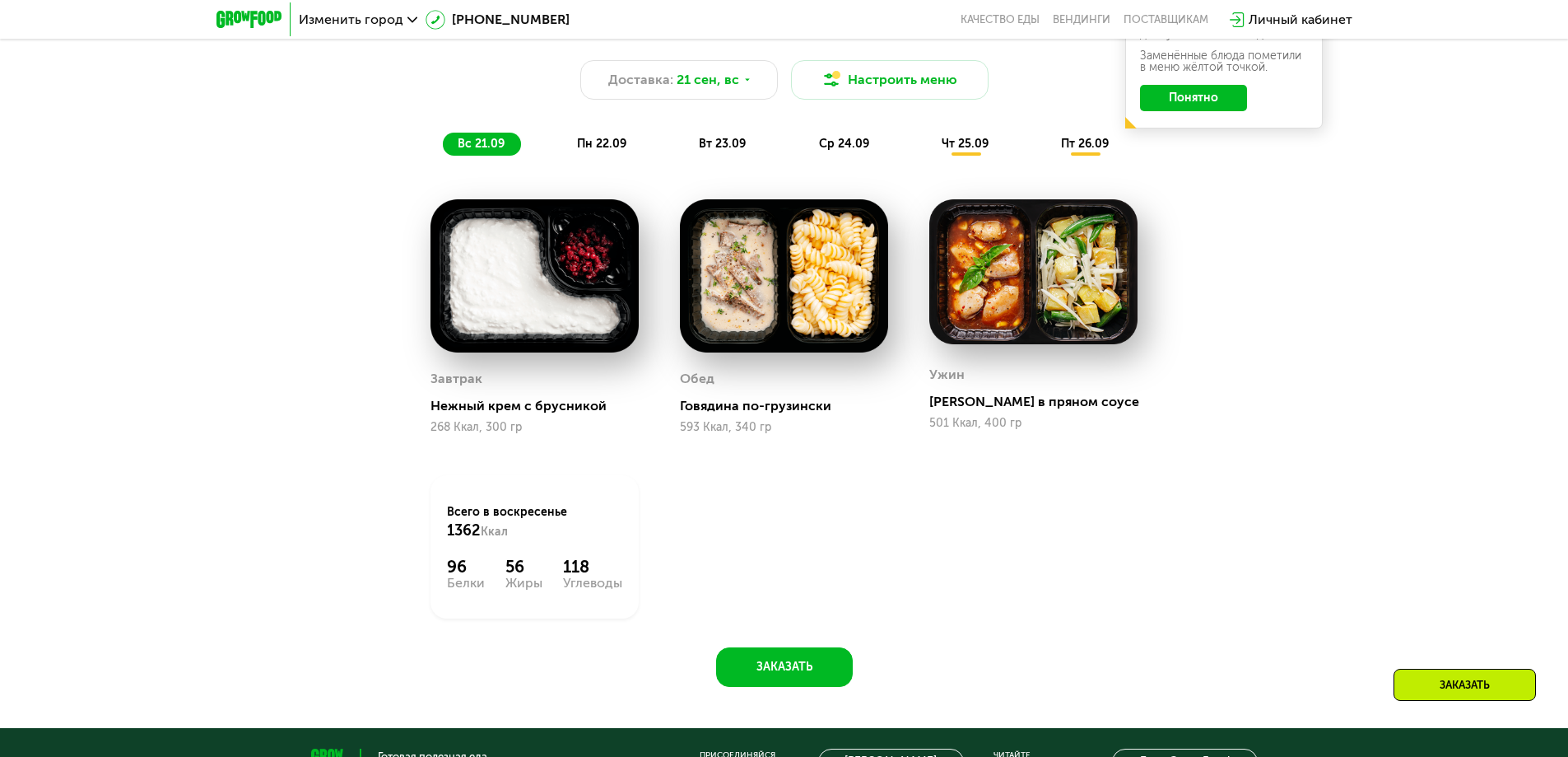
scroll to position [728, 0]
